Goal: Transaction & Acquisition: Download file/media

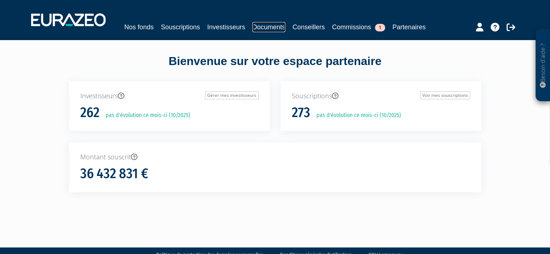
click at [275, 26] on link "Documents" at bounding box center [268, 27] width 33 height 10
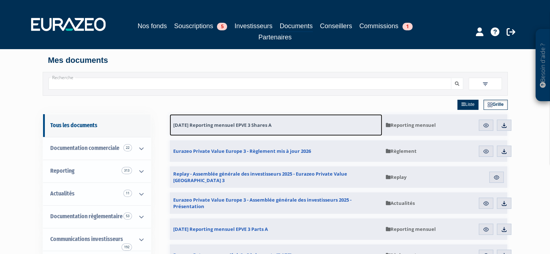
click at [253, 123] on span "[DATE] Reporting mensuel EPVE 3 Shares A" at bounding box center [222, 125] width 98 height 7
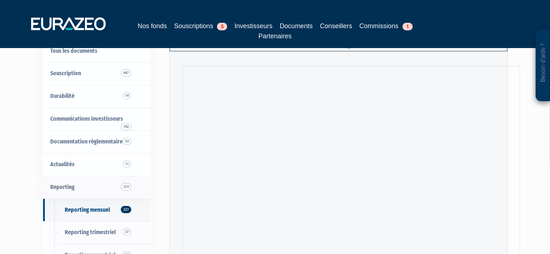
scroll to position [72, 0]
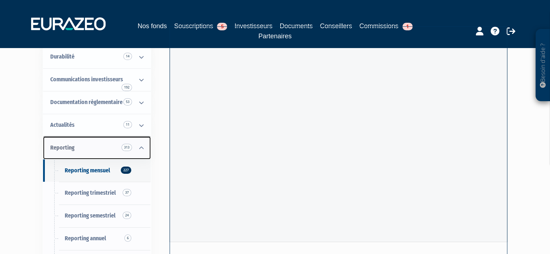
click at [144, 149] on icon at bounding box center [141, 148] width 19 height 22
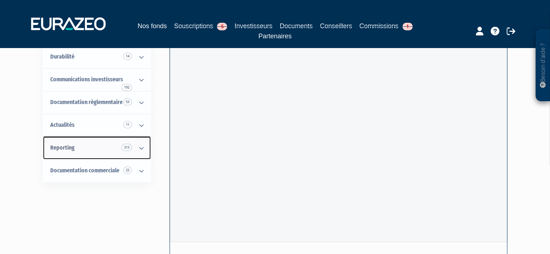
click at [143, 149] on icon at bounding box center [141, 148] width 19 height 22
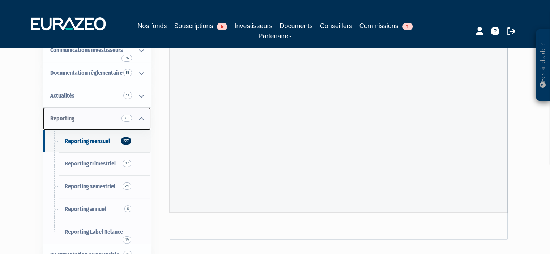
scroll to position [145, 0]
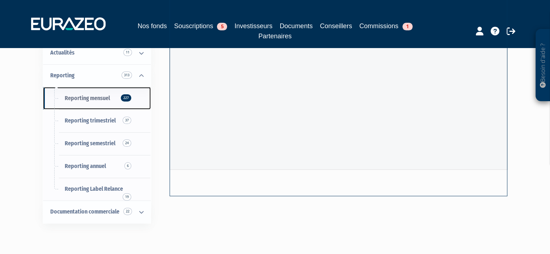
click at [88, 99] on span "Reporting mensuel 227" at bounding box center [87, 98] width 45 height 7
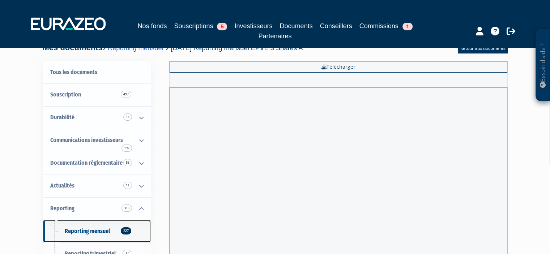
scroll to position [0, 0]
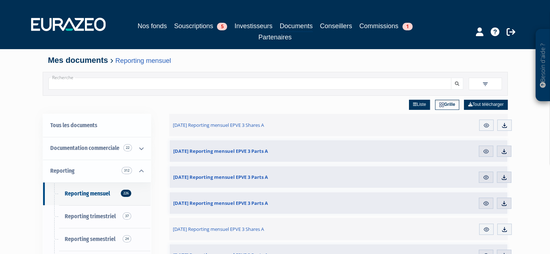
click at [174, 85] on input "Recherche" at bounding box center [249, 84] width 403 height 12
click at [451, 78] on button "submit" at bounding box center [457, 84] width 12 height 12
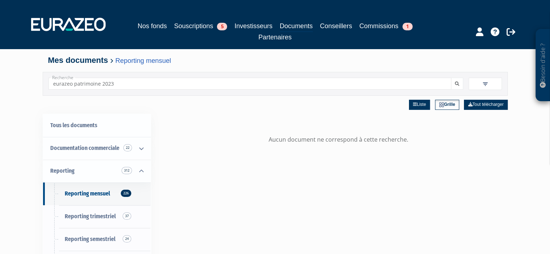
click at [53, 82] on input "eurazeo patrimoine 2023" at bounding box center [249, 84] width 403 height 12
click at [451, 78] on button "submit" at bounding box center [457, 84] width 12 height 12
drag, startPoint x: 131, startPoint y: 82, endPoint x: 65, endPoint y: 82, distance: 66.2
click at [65, 82] on input "FCPI eurazeo patrimoine 2023" at bounding box center [249, 84] width 403 height 12
type input "FCPI"
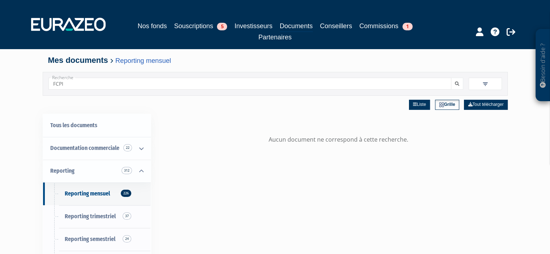
click at [451, 78] on button "submit" at bounding box center [457, 84] width 12 height 12
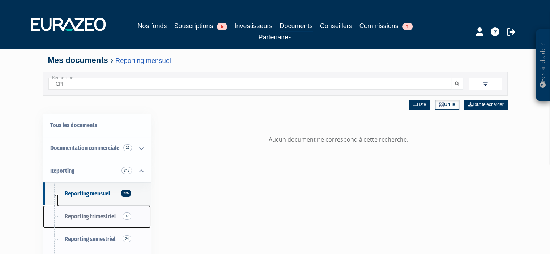
click at [101, 214] on span "Reporting trimestriel 37" at bounding box center [90, 216] width 51 height 7
click at [101, 215] on span "Reporting trimestriel 37" at bounding box center [90, 216] width 51 height 7
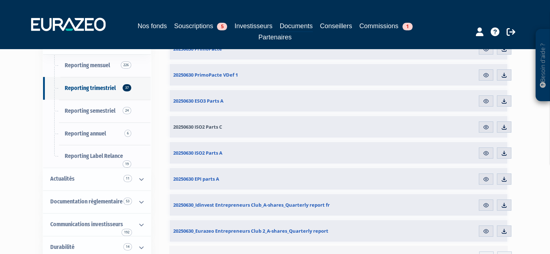
scroll to position [145, 0]
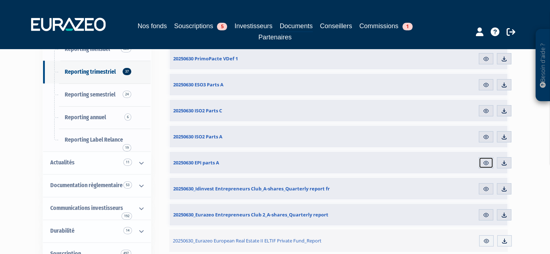
click at [487, 163] on img at bounding box center [486, 163] width 7 height 7
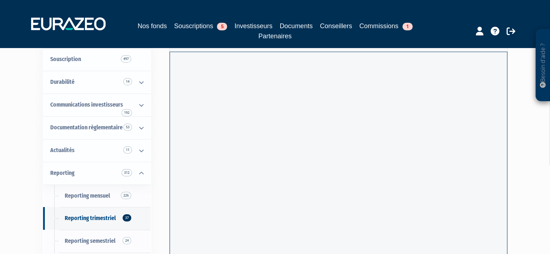
scroll to position [36, 0]
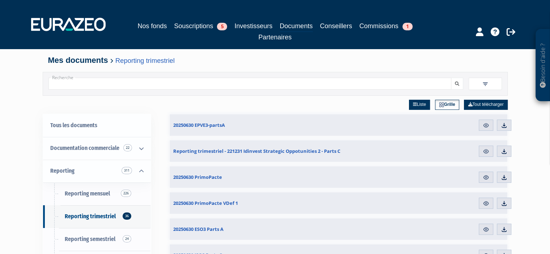
click at [129, 82] on input "Recherche" at bounding box center [249, 84] width 403 height 12
type input "eurazeo patrimoine 2023"
click at [451, 78] on button "submit" at bounding box center [457, 84] width 12 height 12
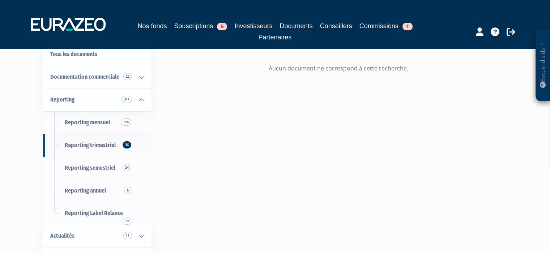
scroll to position [72, 0]
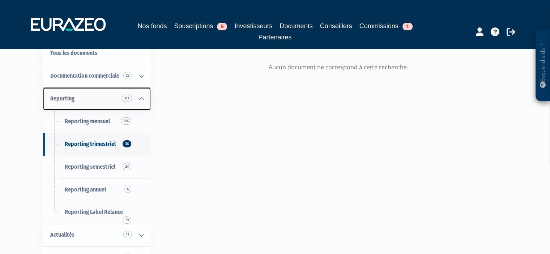
click at [91, 97] on link "Reporting 311" at bounding box center [97, 99] width 108 height 23
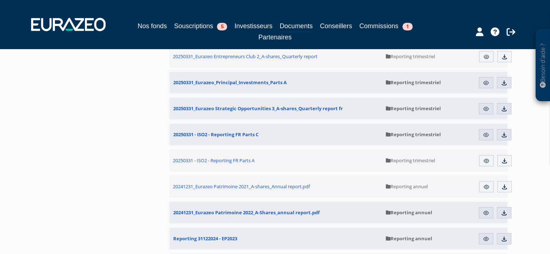
scroll to position [832, 0]
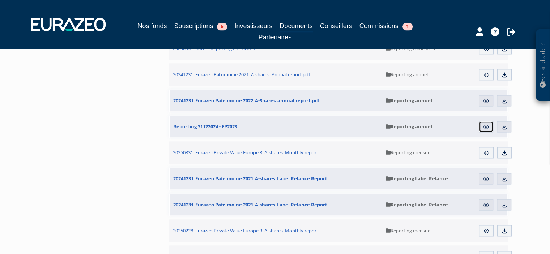
click at [481, 127] on link "Aperçu" at bounding box center [486, 127] width 14 height 12
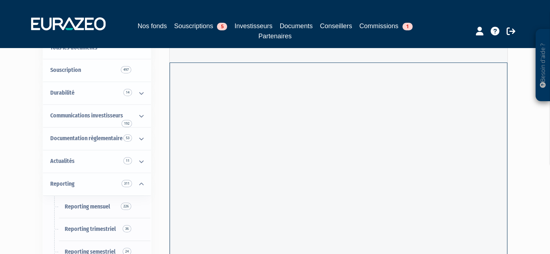
scroll to position [72, 0]
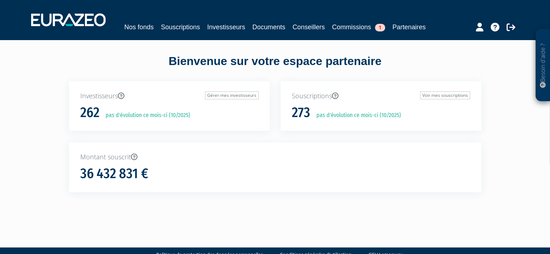
click at [311, 135] on div "Souscriptions Voir mes souscriptions 273 pas d'évolution ce mois-ci (10/2025)" at bounding box center [381, 111] width 212 height 61
click at [272, 28] on link "Documents" at bounding box center [268, 27] width 33 height 10
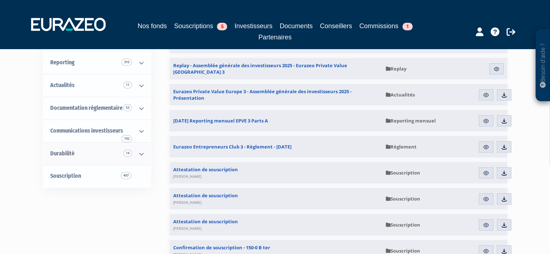
scroll to position [36, 0]
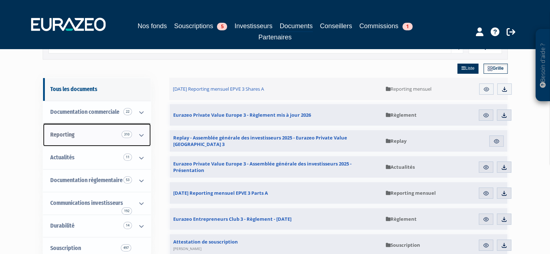
click at [138, 136] on icon at bounding box center [141, 135] width 19 height 22
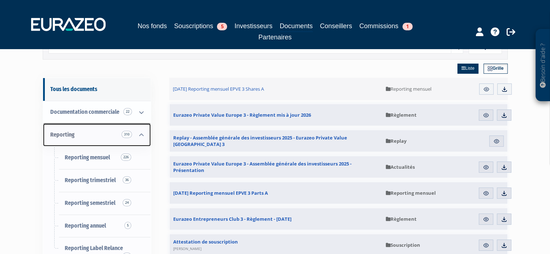
click at [85, 133] on link "Reporting 310" at bounding box center [97, 135] width 108 height 23
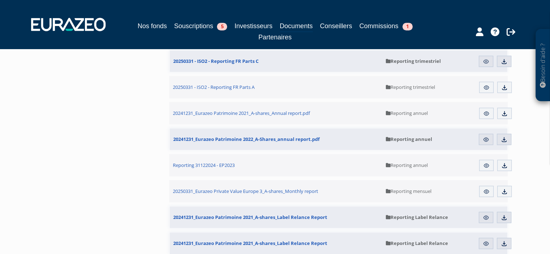
scroll to position [795, 0]
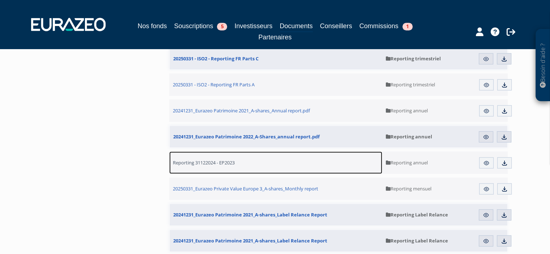
click at [225, 161] on span "Reporting 31122024 - EP2023" at bounding box center [204, 162] width 62 height 7
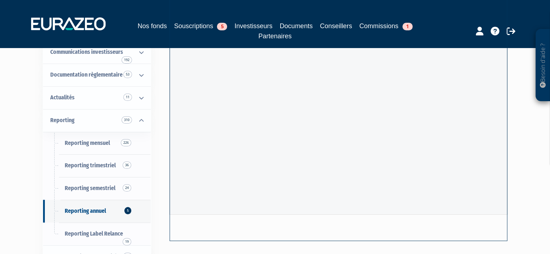
scroll to position [108, 0]
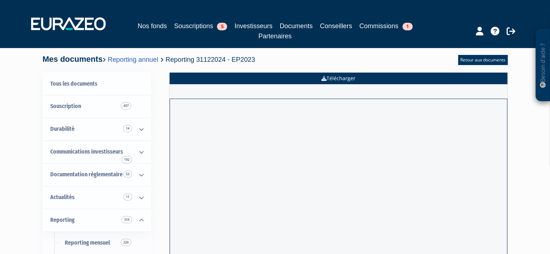
click at [381, 78] on link "Télécharger" at bounding box center [339, 79] width 338 height 12
click at [338, 76] on link "Télécharger" at bounding box center [339, 79] width 338 height 12
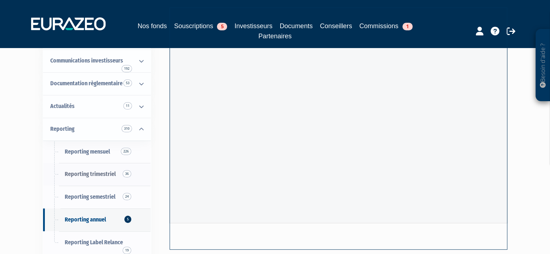
scroll to position [108, 0]
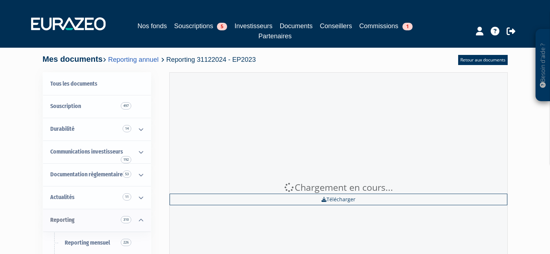
scroll to position [108, 0]
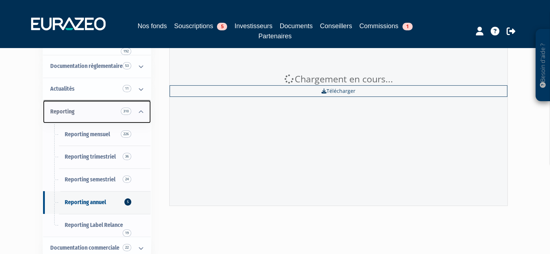
click at [80, 112] on link "Reporting 310" at bounding box center [97, 112] width 108 height 23
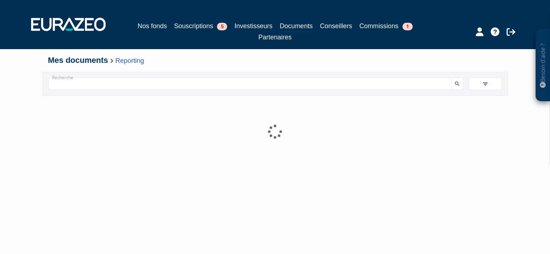
click at [95, 82] on input "Recherche" at bounding box center [249, 84] width 403 height 12
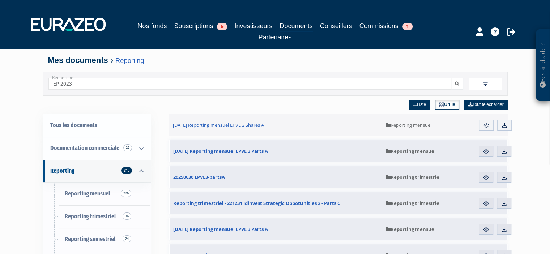
type input "EP 2023"
click at [451, 78] on button "submit" at bounding box center [457, 84] width 12 height 12
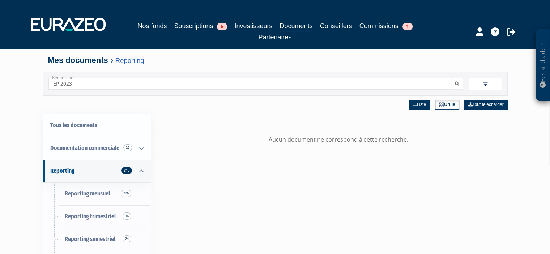
drag, startPoint x: 60, startPoint y: 85, endPoint x: 16, endPoint y: 85, distance: 44.5
click at [16, 85] on div "Besoin d'aide ? × J'ai besoin d'aide Si vous avez une question à propos du fonc…" at bounding box center [275, 217] width 550 height 435
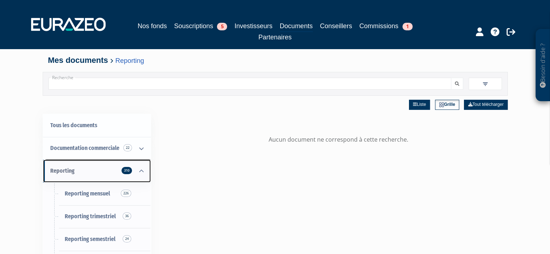
click at [80, 171] on link "Reporting 310" at bounding box center [97, 171] width 108 height 23
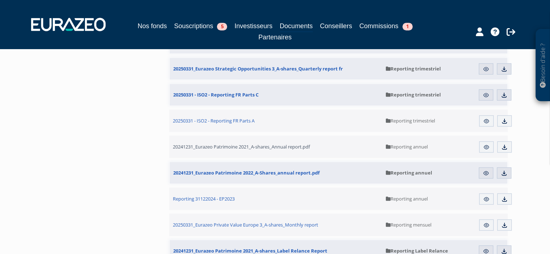
scroll to position [795, 0]
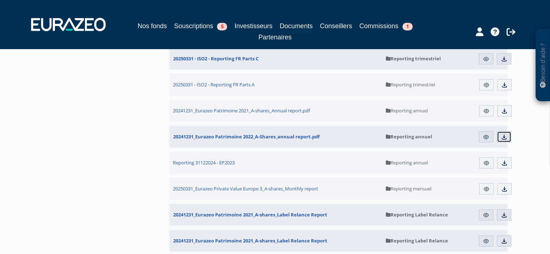
click at [502, 136] on img at bounding box center [504, 137] width 7 height 7
click at [504, 163] on img at bounding box center [504, 163] width 7 height 7
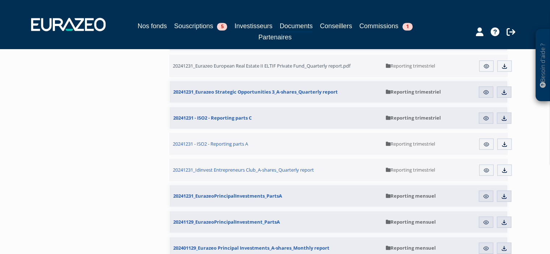
scroll to position [1085, 0]
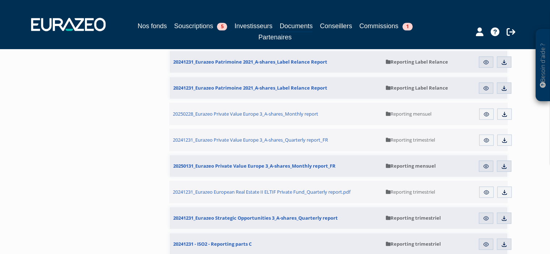
scroll to position [904, 0]
